Goal: Check status: Check status

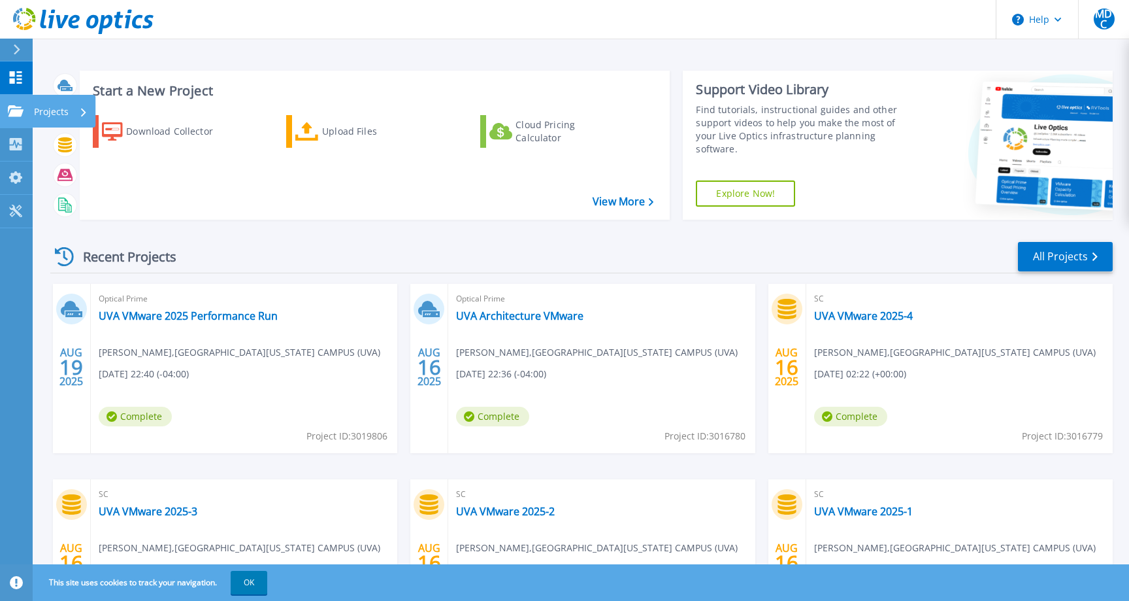
click at [13, 102] on link "Projects Projects" at bounding box center [16, 111] width 33 height 33
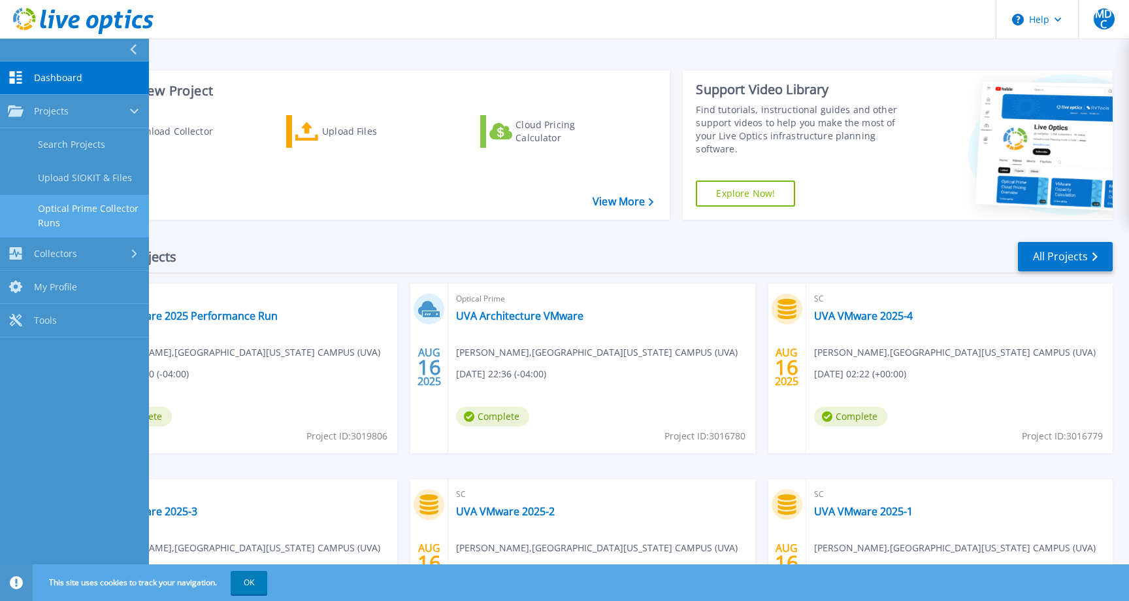
click at [75, 216] on link "Optical Prime Collector Runs" at bounding box center [74, 216] width 149 height 42
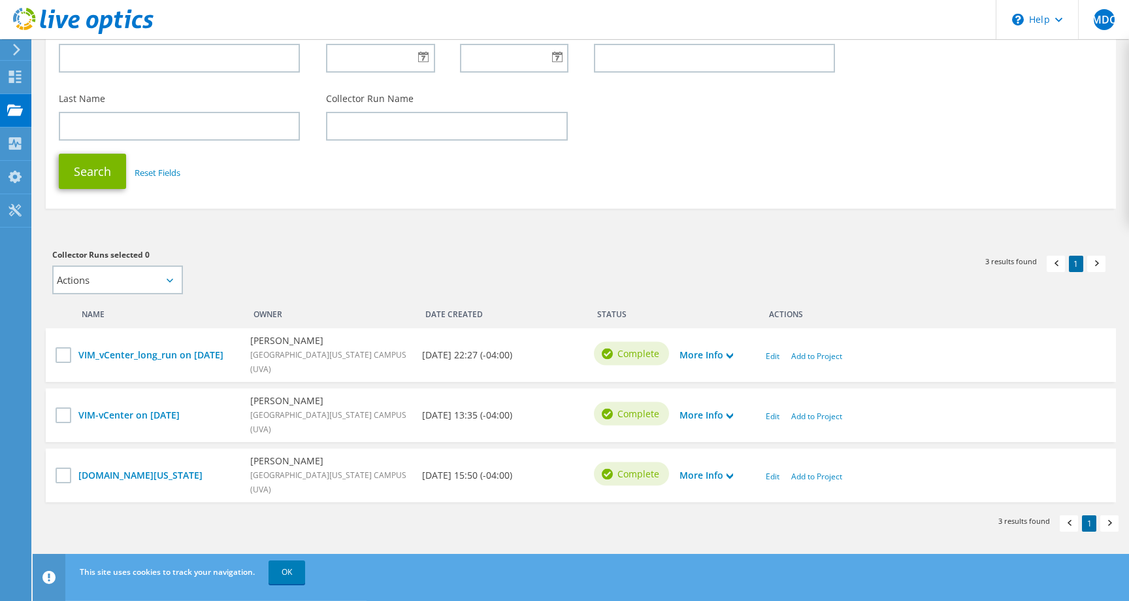
scroll to position [146, 0]
click at [148, 348] on link "VIM_vCenter_long_run on [DATE]" at bounding box center [157, 355] width 159 height 14
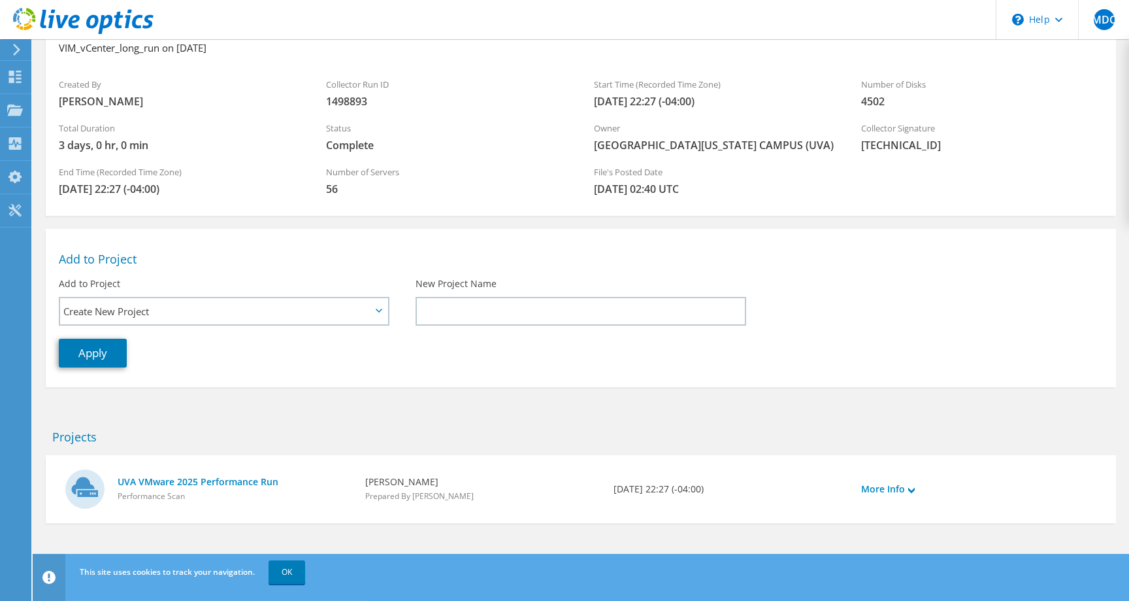
scroll to position [85, 0]
click at [191, 476] on link "UVA VMware 2025 Performance Run" at bounding box center [235, 481] width 235 height 14
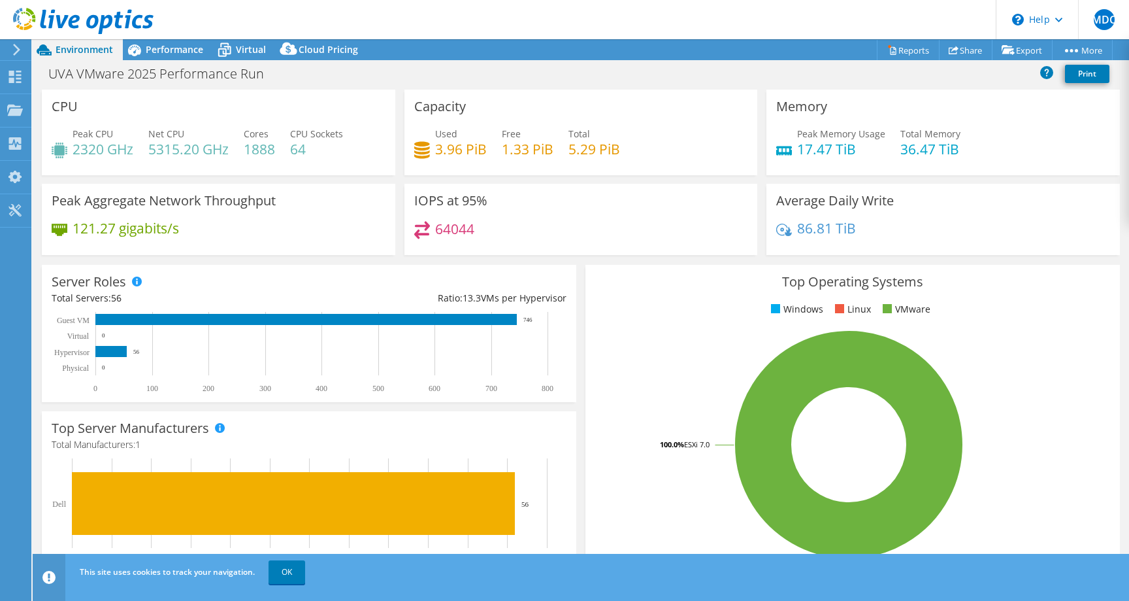
select select "USD"
click at [144, 59] on icon at bounding box center [134, 50] width 23 height 23
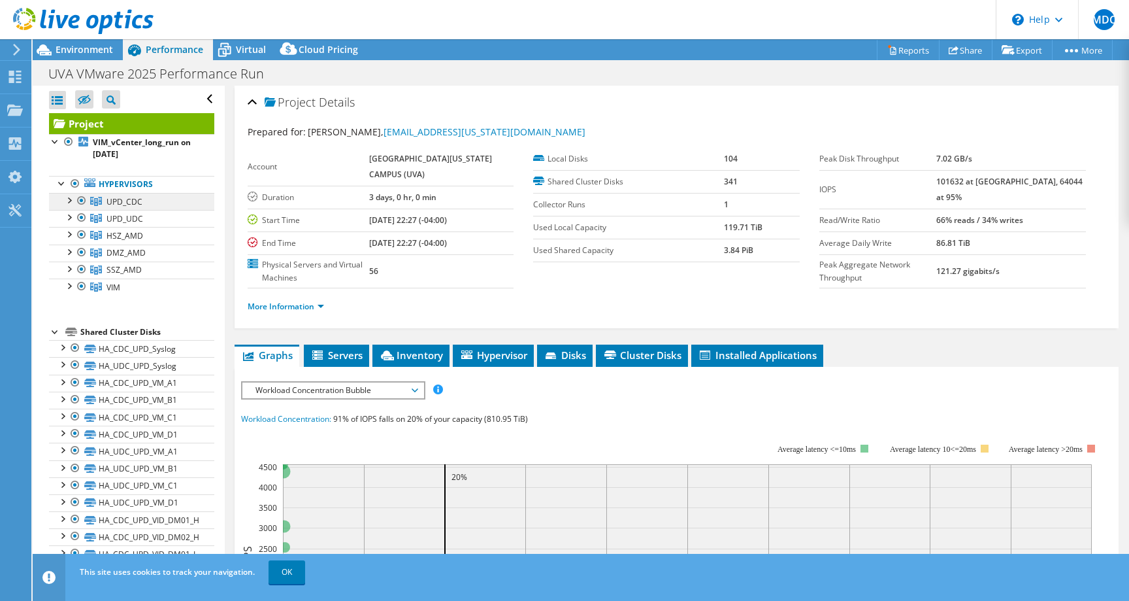
click at [114, 200] on span "UPD_CDC" at bounding box center [125, 201] width 36 height 11
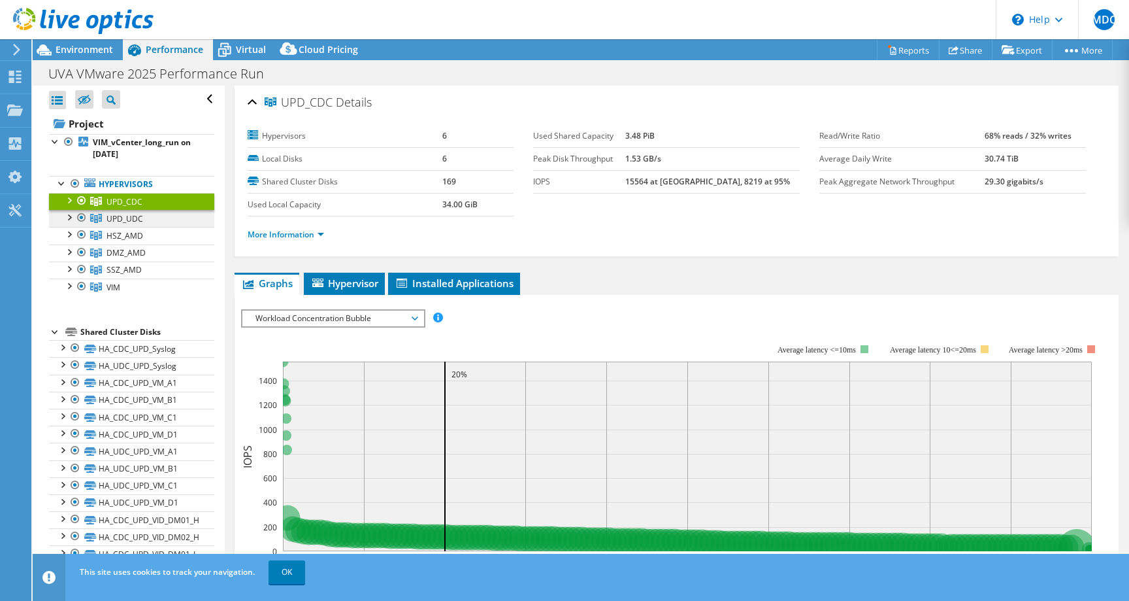
click at [112, 207] on span "UPD_UDC" at bounding box center [125, 201] width 36 height 11
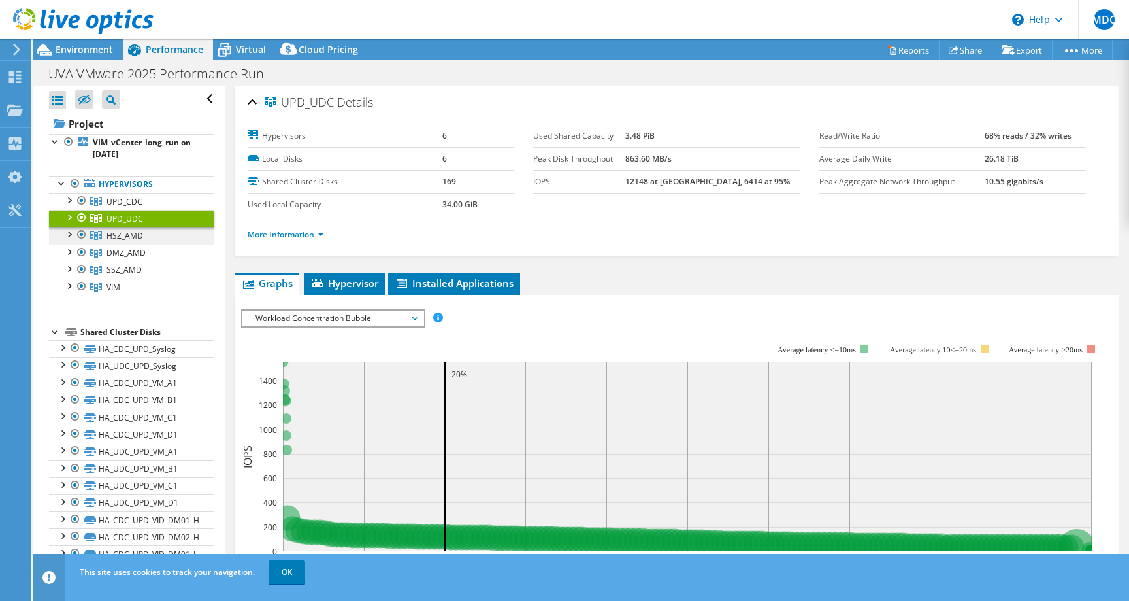
click at [121, 207] on span "HSZ_AMD" at bounding box center [125, 201] width 36 height 11
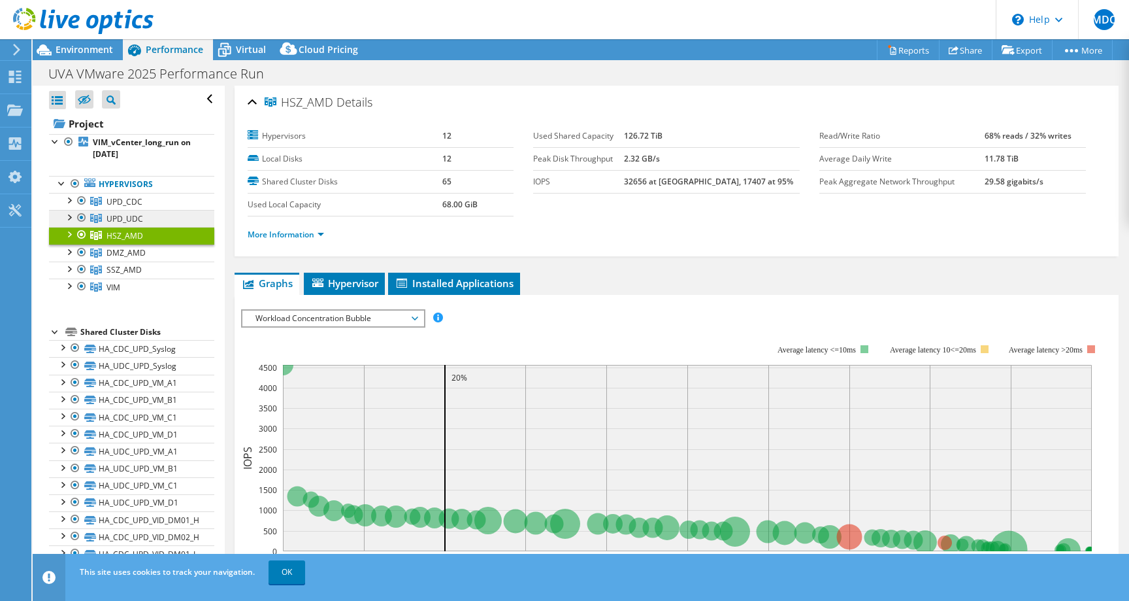
click at [122, 207] on span "UPD_UDC" at bounding box center [125, 201] width 36 height 11
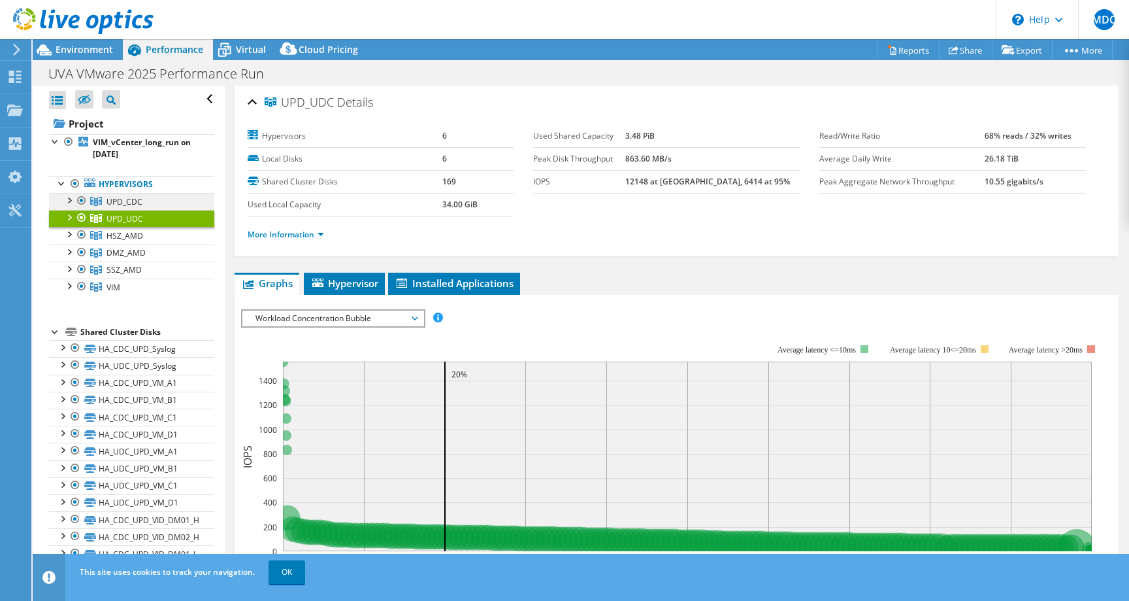
click at [133, 199] on span "UPD_CDC" at bounding box center [125, 201] width 36 height 11
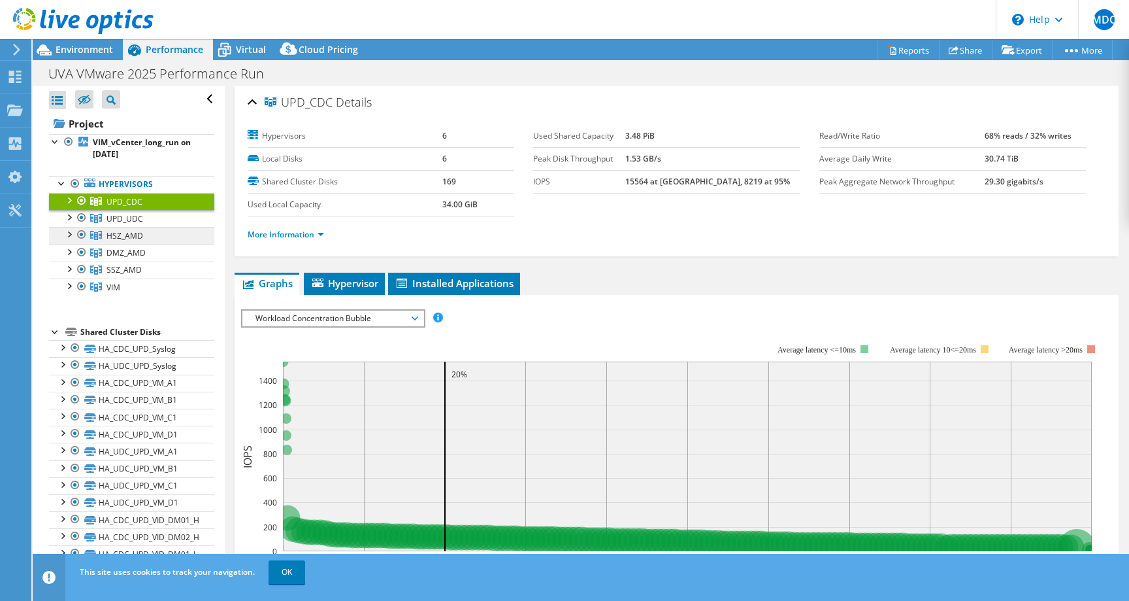
click at [123, 207] on span "HSZ_AMD" at bounding box center [125, 201] width 36 height 11
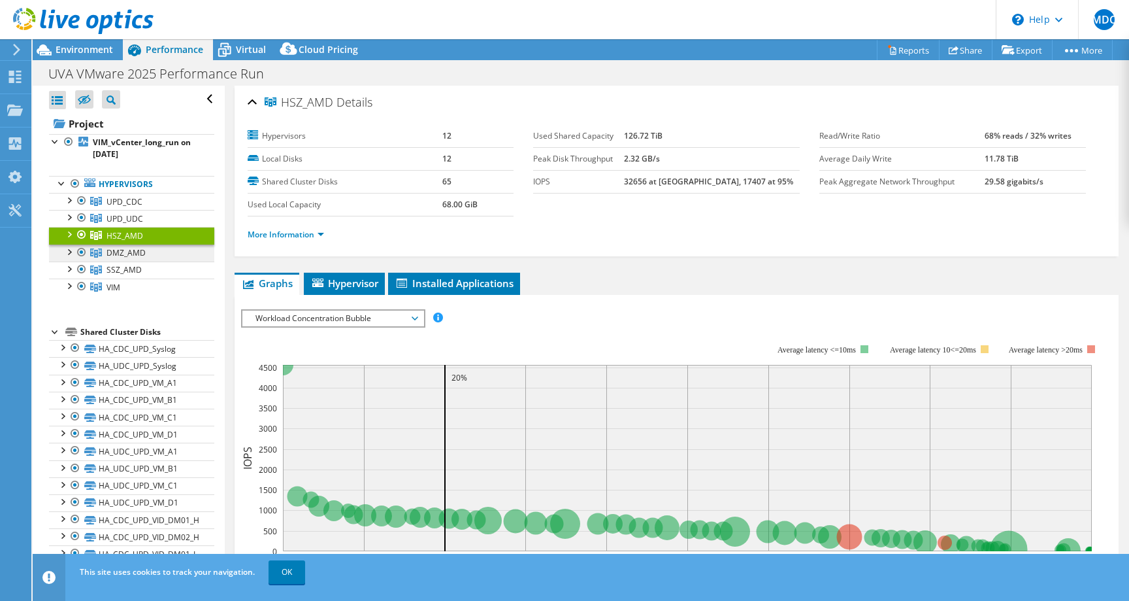
click at [123, 207] on span "DMZ_AMD" at bounding box center [125, 201] width 36 height 11
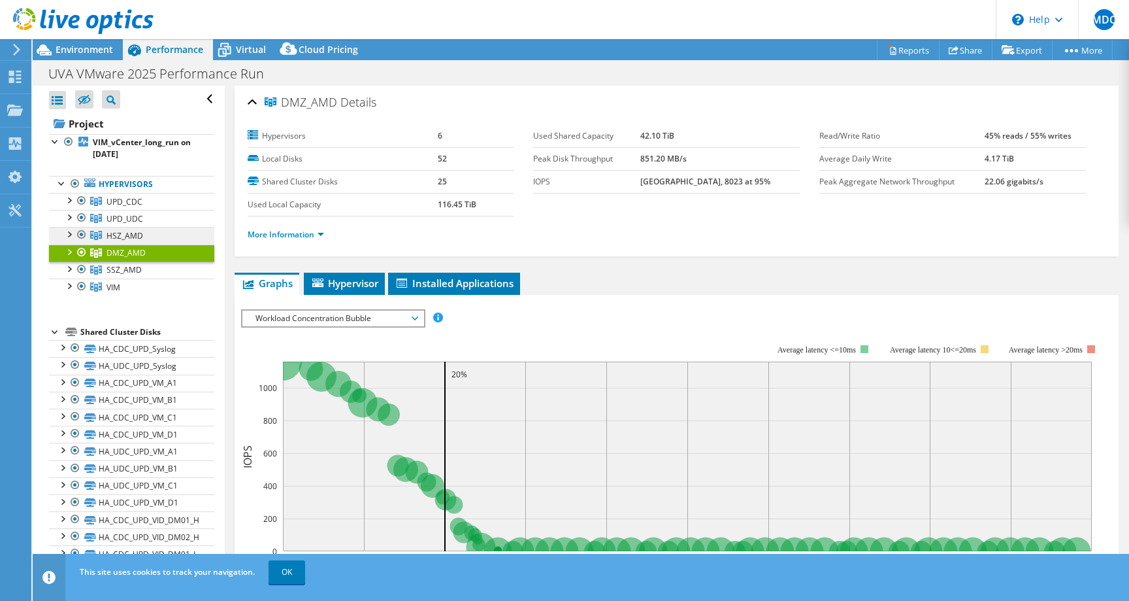
click at [110, 207] on span "HSZ_AMD" at bounding box center [125, 201] width 36 height 11
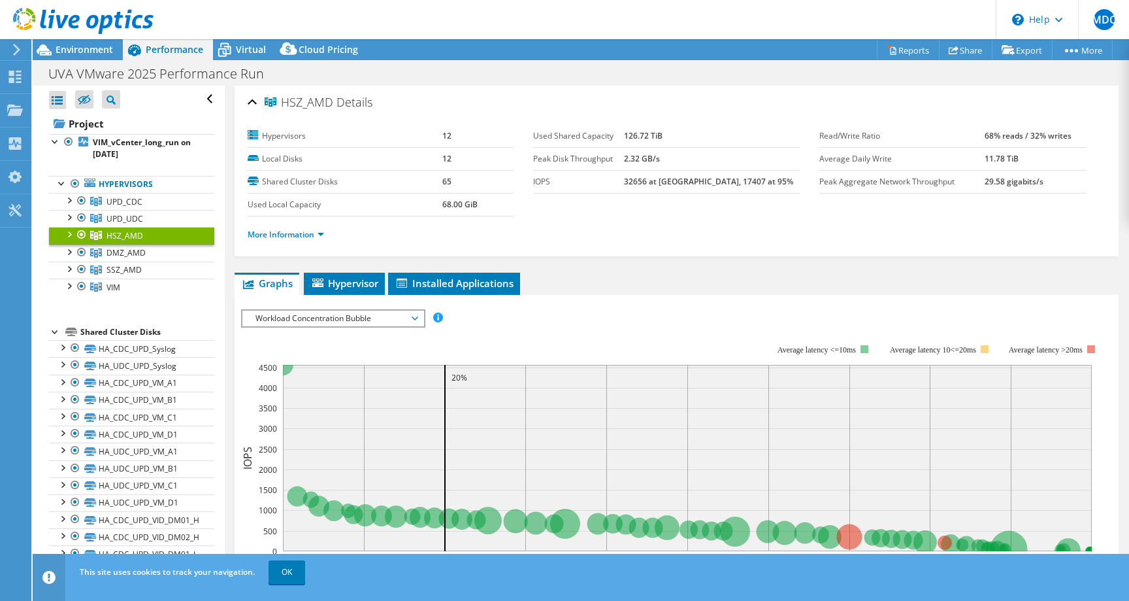
click at [74, 233] on div at bounding box center [68, 233] width 13 height 13
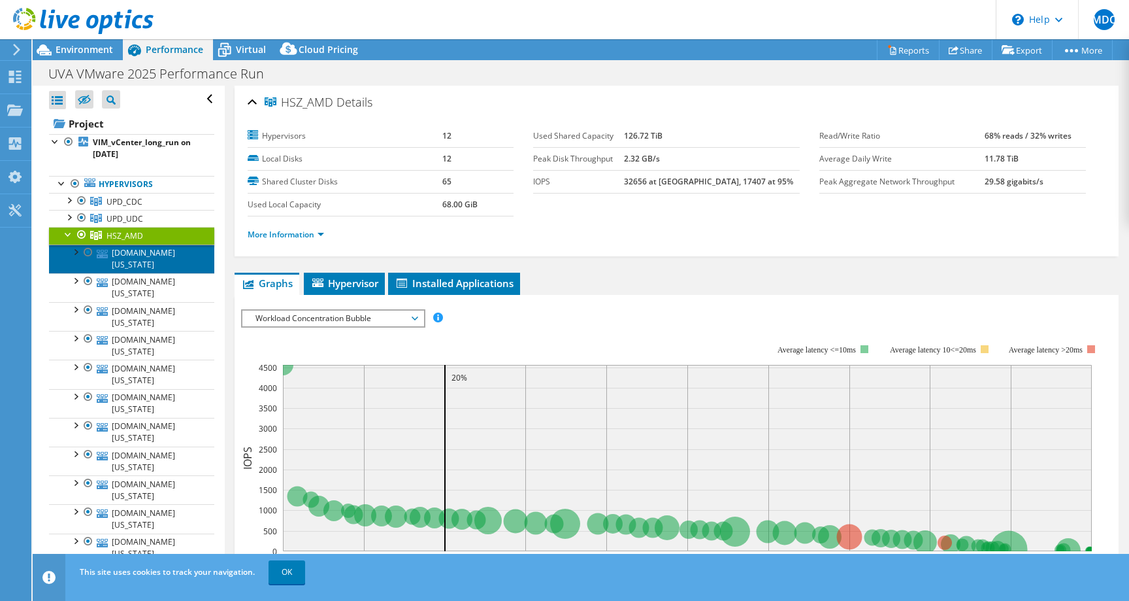
click at [129, 254] on link "[DOMAIN_NAME][US_STATE]" at bounding box center [131, 258] width 165 height 29
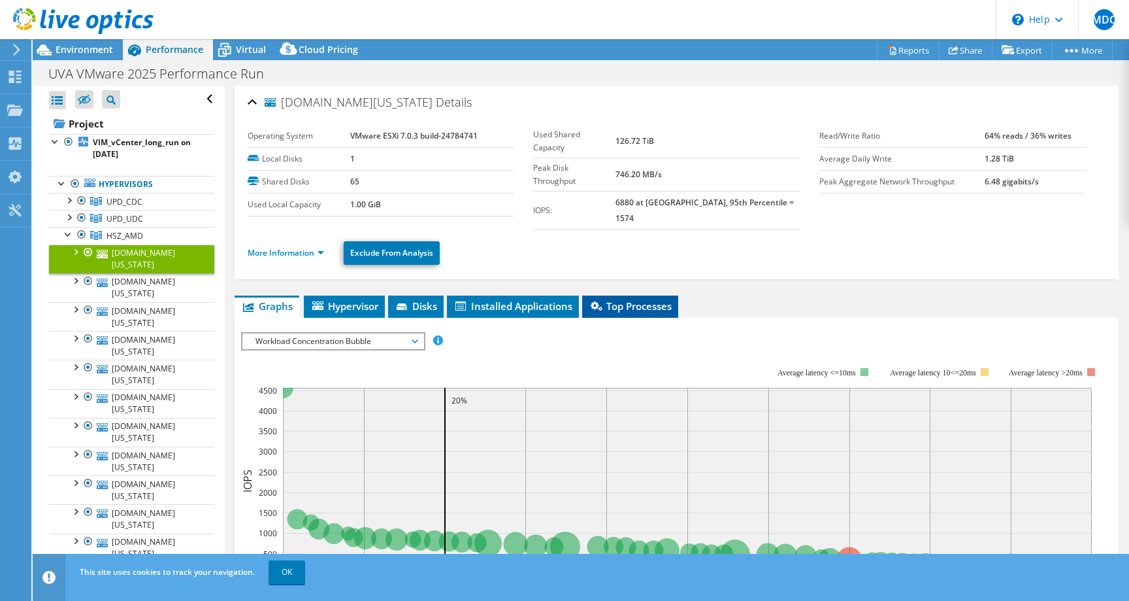
click at [631, 299] on span "Top Processes" at bounding box center [630, 305] width 83 height 13
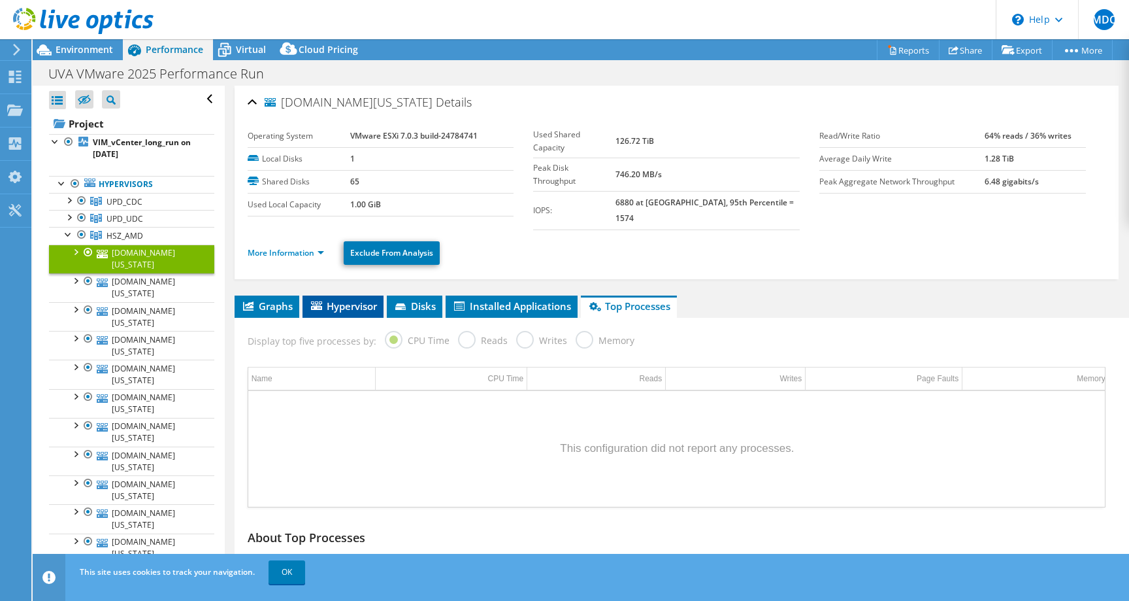
click at [333, 299] on span "Hypervisor" at bounding box center [343, 305] width 68 height 13
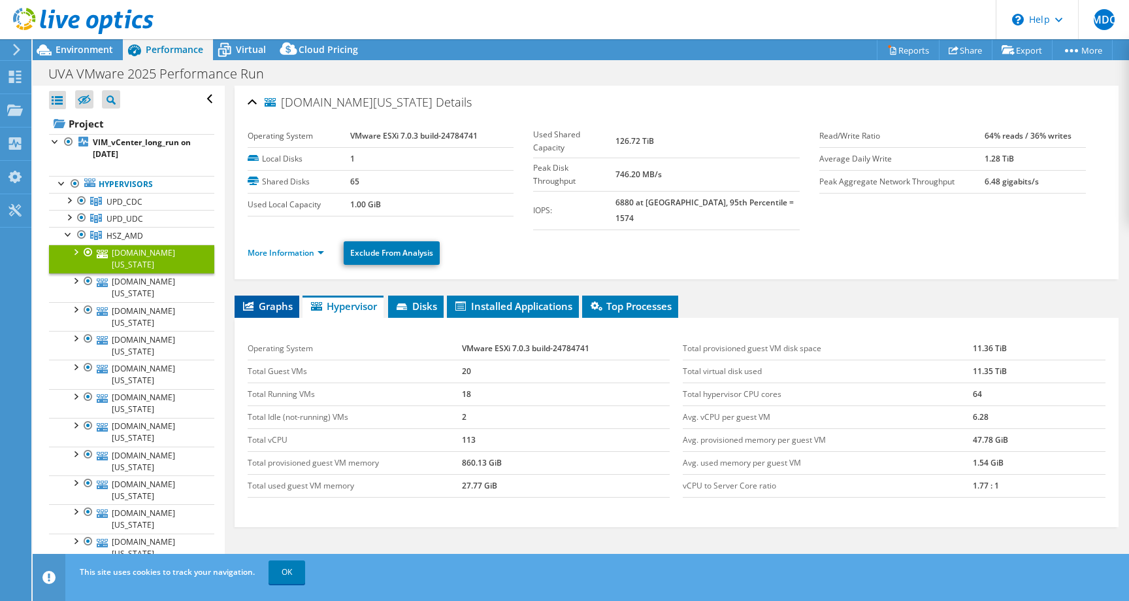
click at [260, 301] on li "Graphs" at bounding box center [267, 306] width 65 height 22
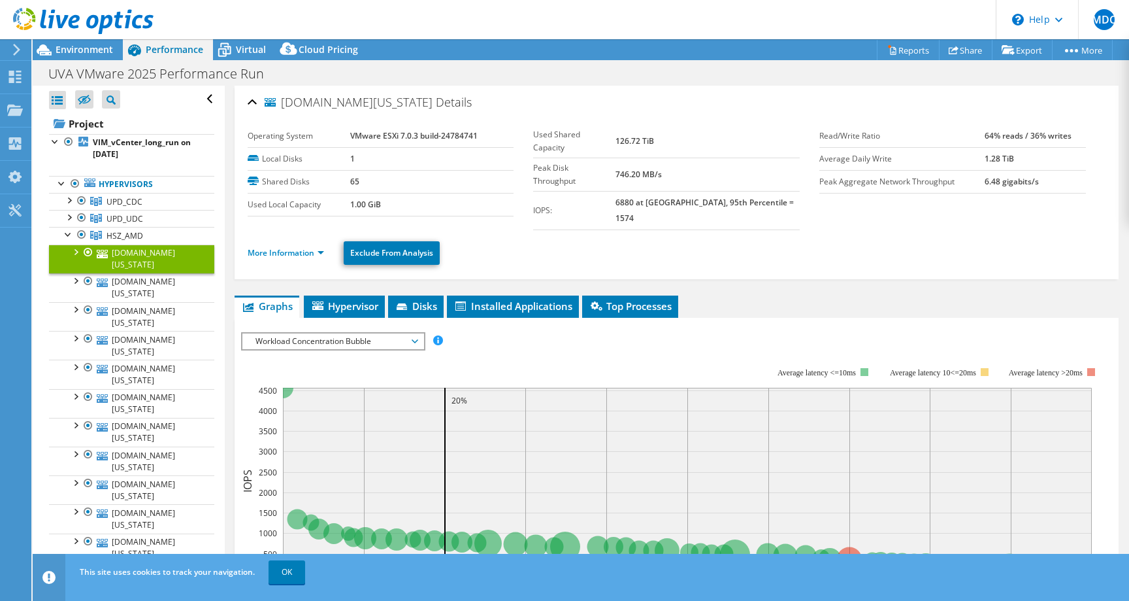
click at [359, 333] on span "Workload Concentration Bubble" at bounding box center [333, 341] width 168 height 16
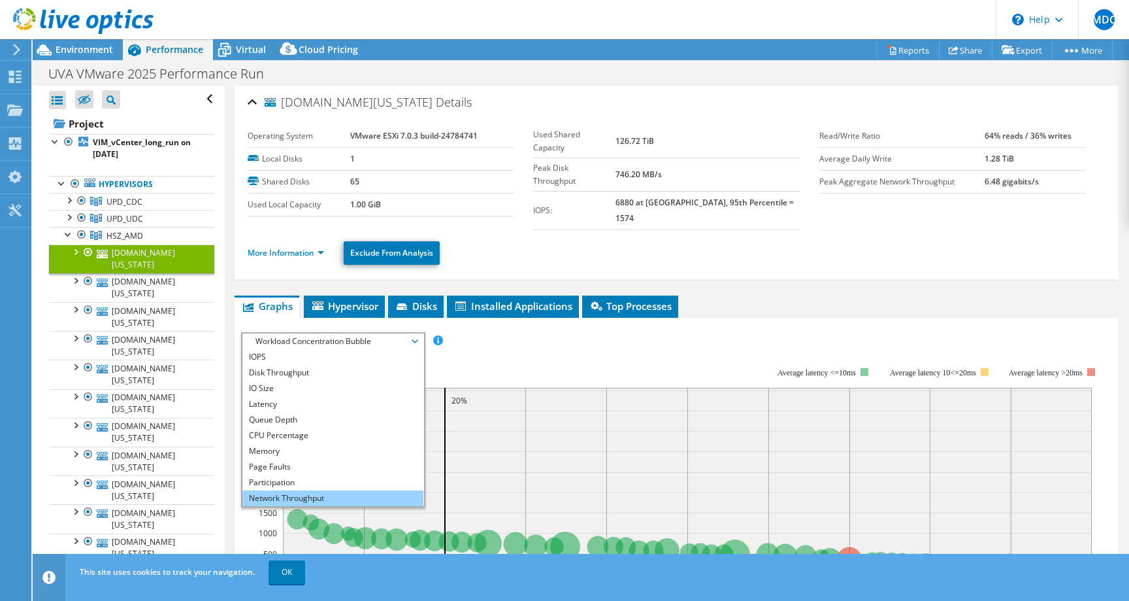
click at [300, 490] on li "Network Throughput" at bounding box center [332, 498] width 181 height 16
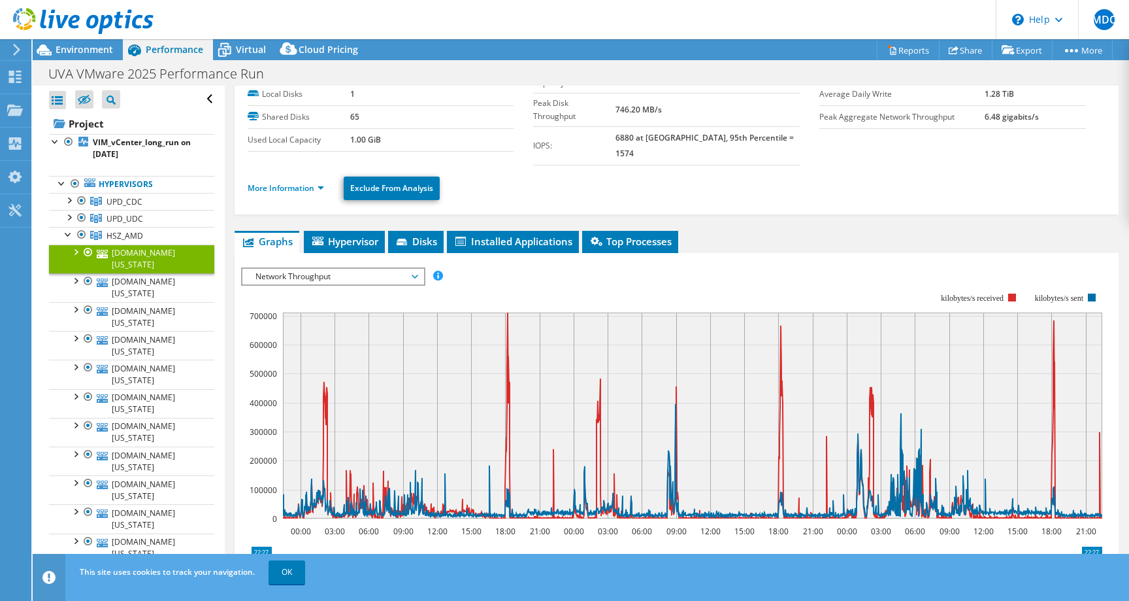
scroll to position [65, 0]
